Goal: Navigation & Orientation: Find specific page/section

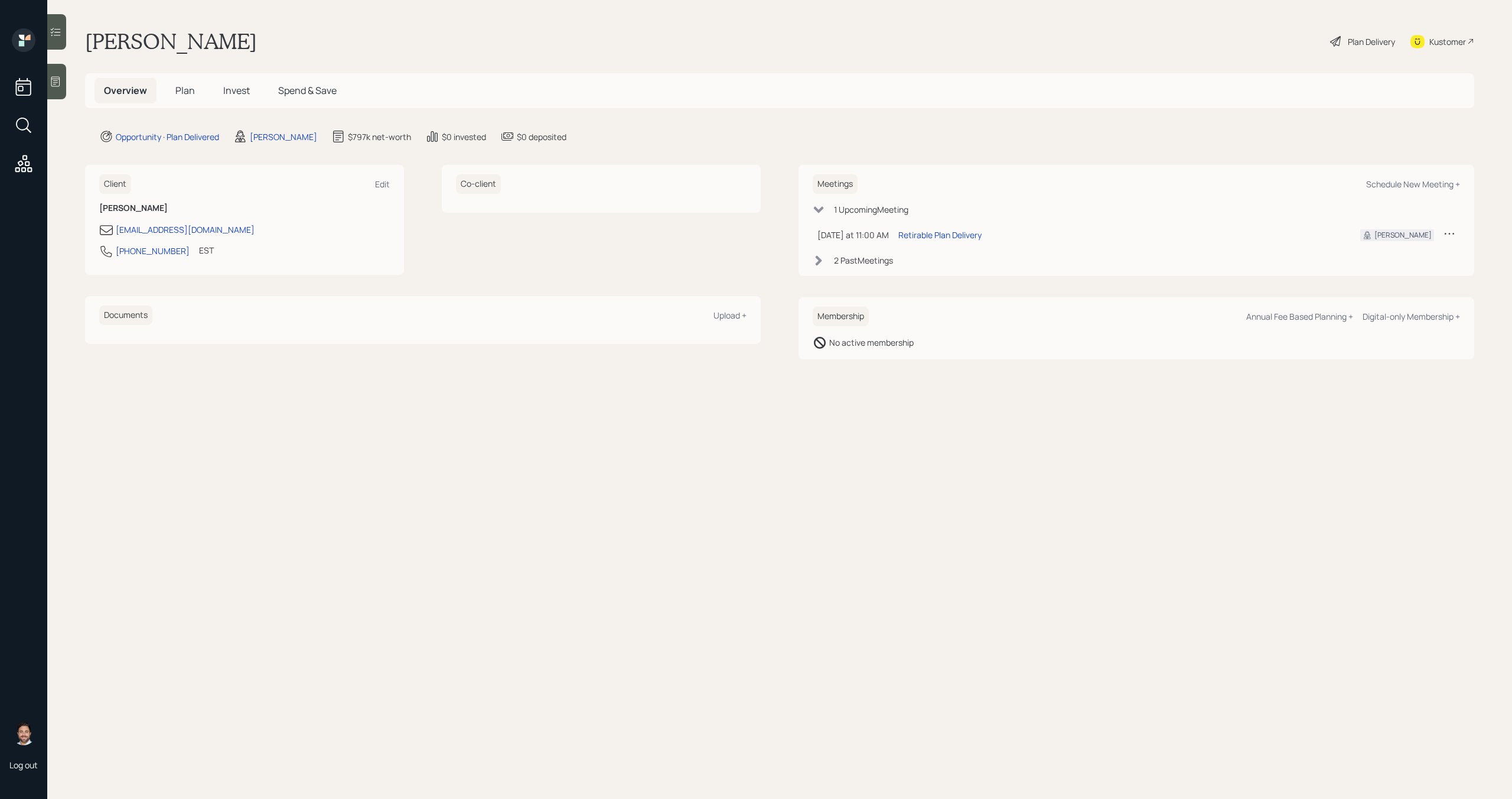
click at [190, 95] on span "Plan" at bounding box center [185, 90] width 19 height 13
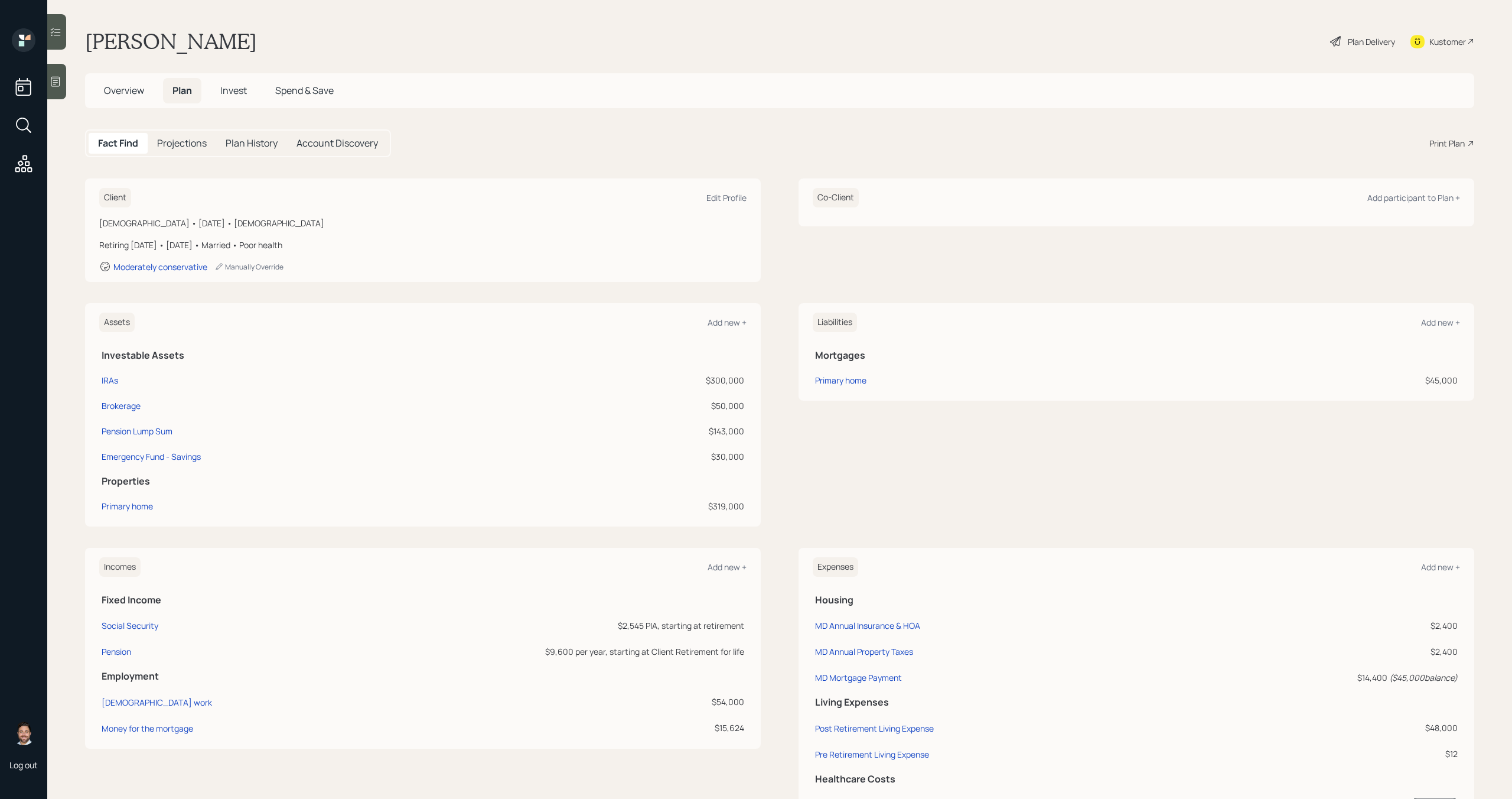
click at [108, 91] on span "Overview" at bounding box center [124, 90] width 40 height 13
